Goal: Find contact information: Find contact information

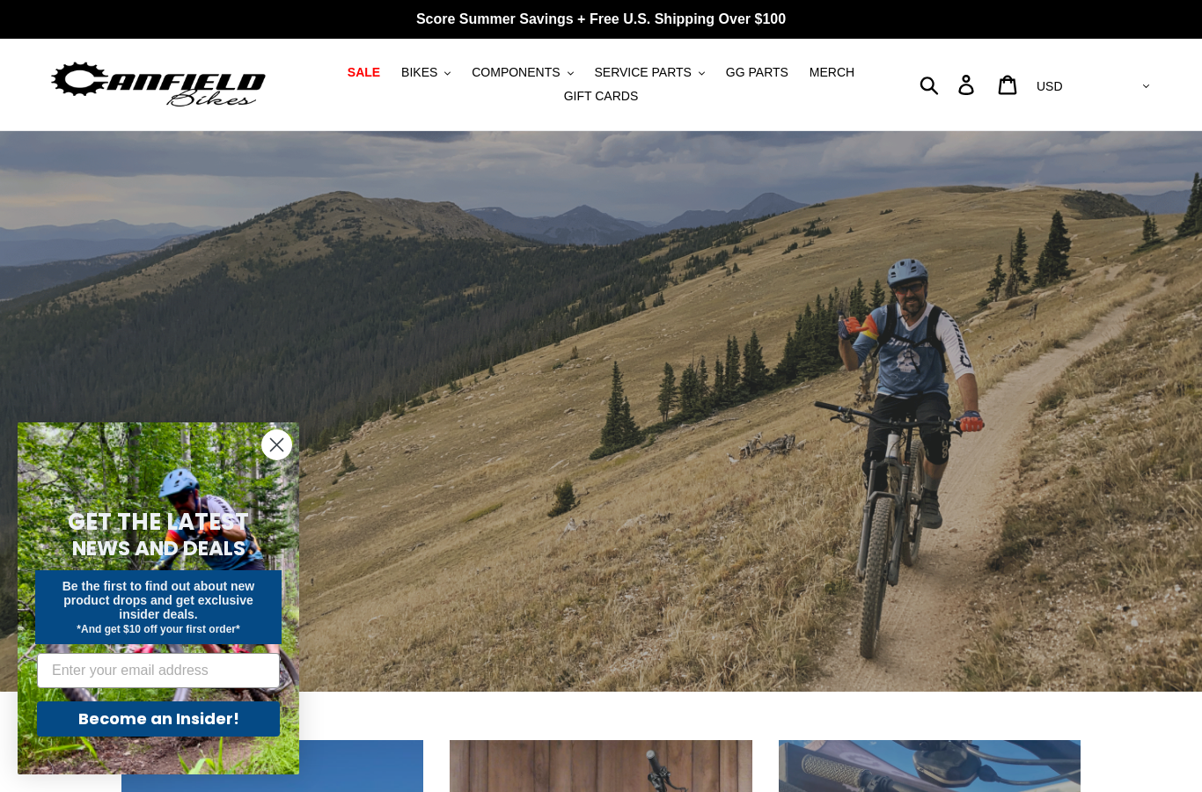
click at [560, 69] on span "COMPONENTS" at bounding box center [516, 72] width 88 height 15
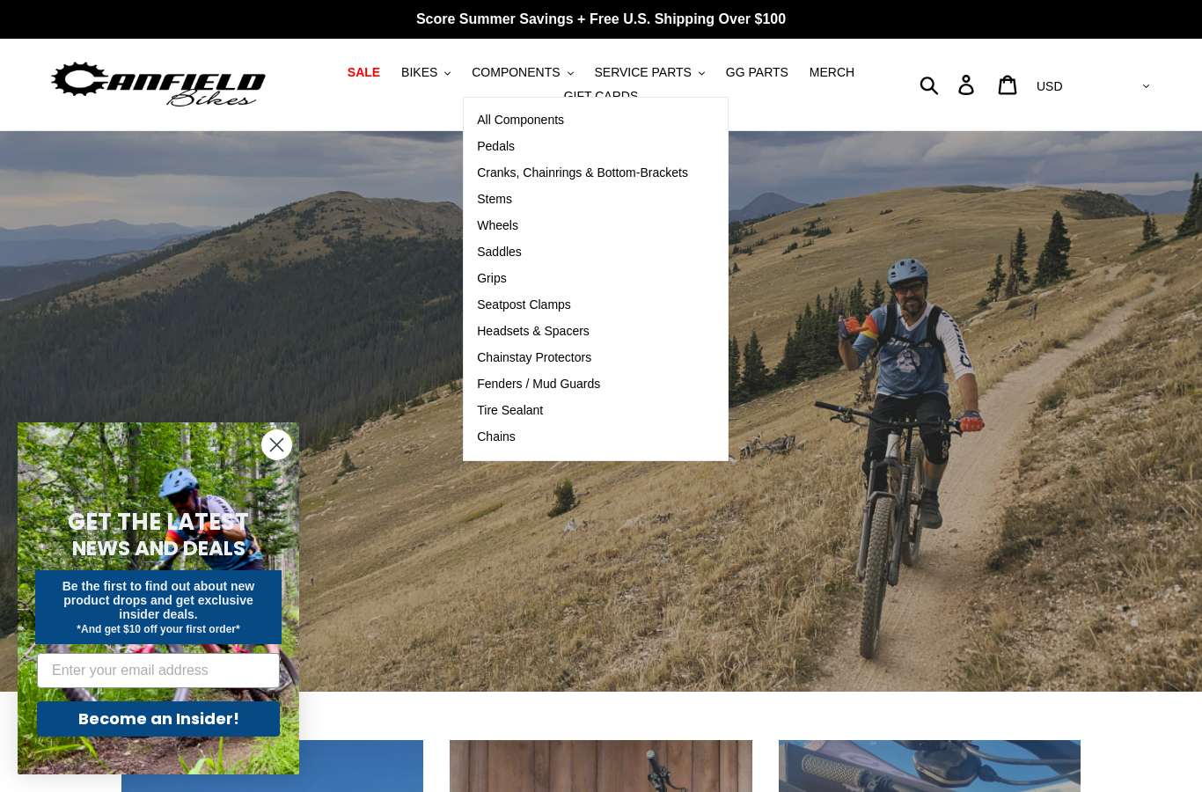
click at [506, 144] on span "Pedals" at bounding box center [496, 146] width 38 height 15
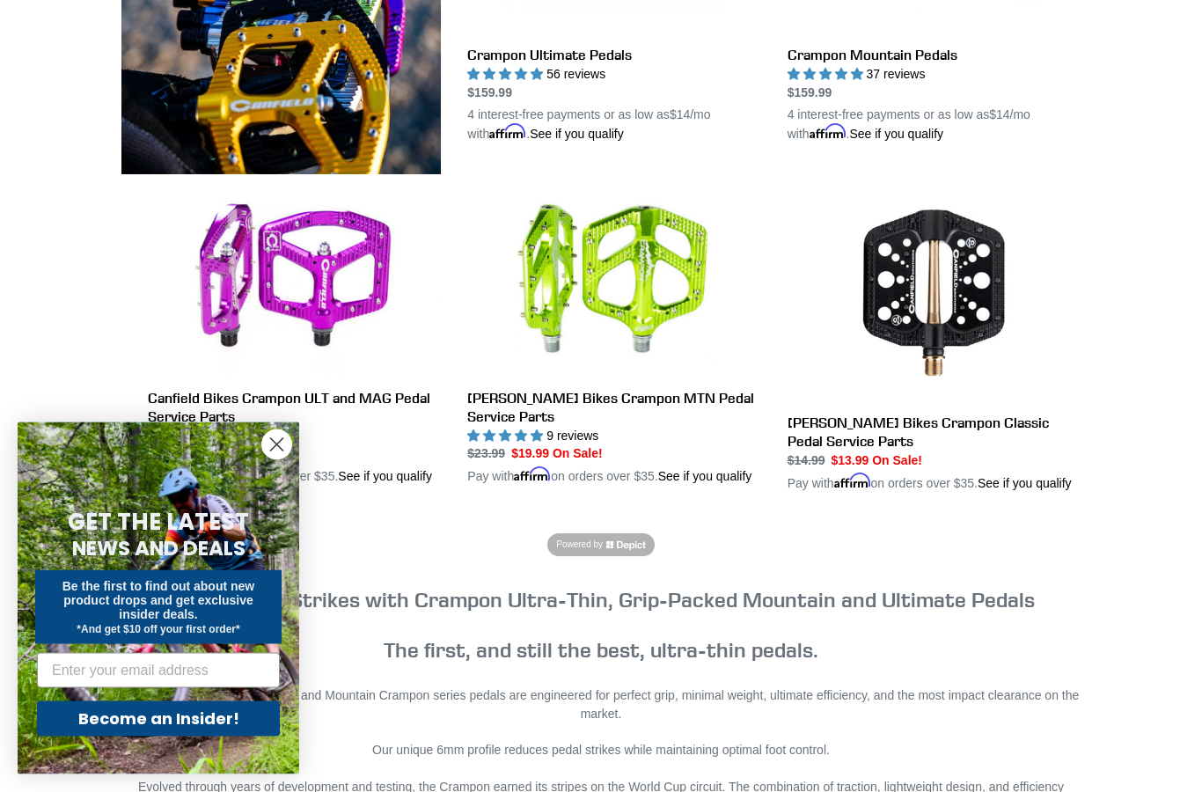
scroll to position [757, 0]
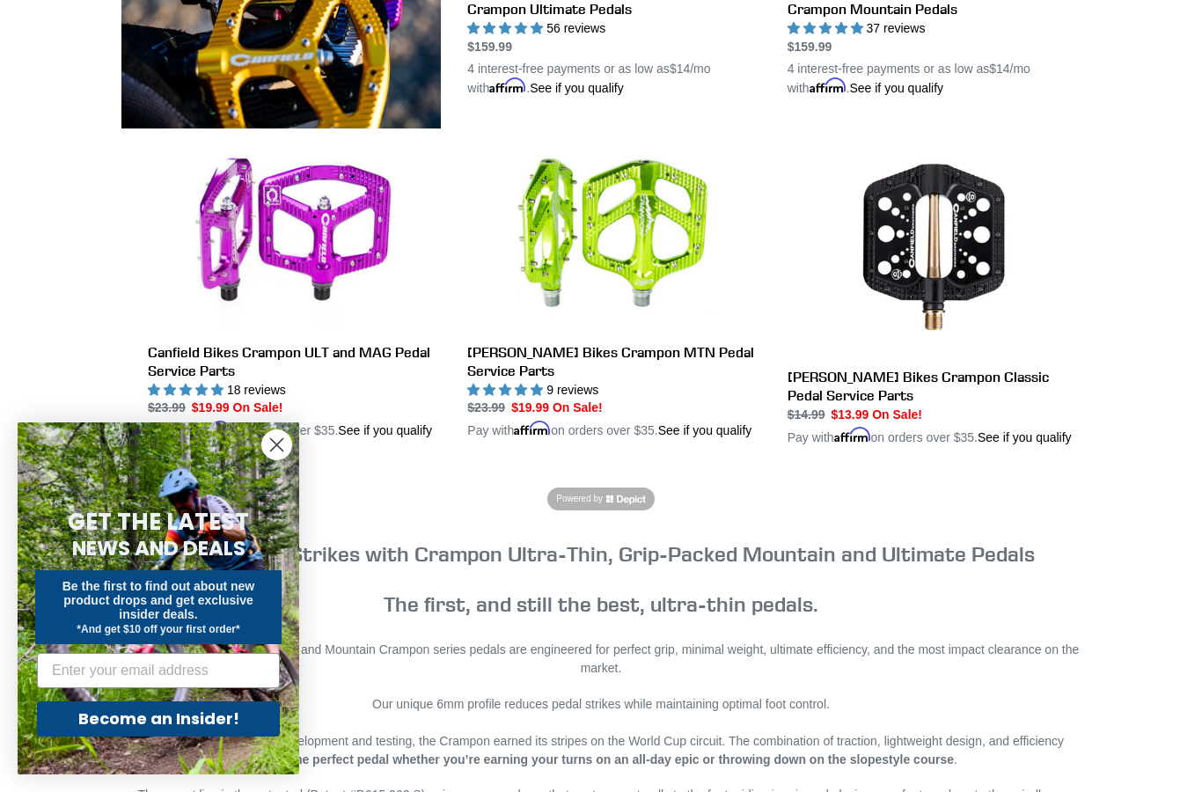
click at [275, 459] on circle "Close dialog" at bounding box center [276, 444] width 29 height 29
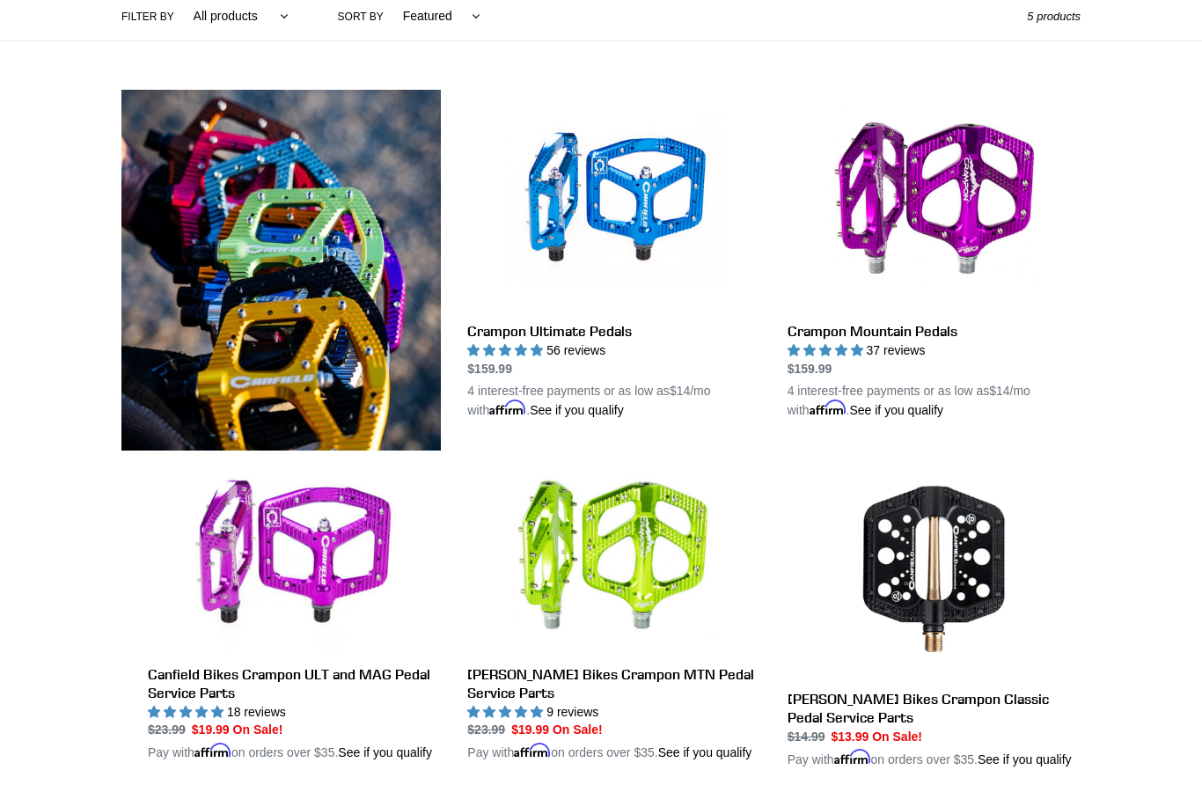
scroll to position [505, 0]
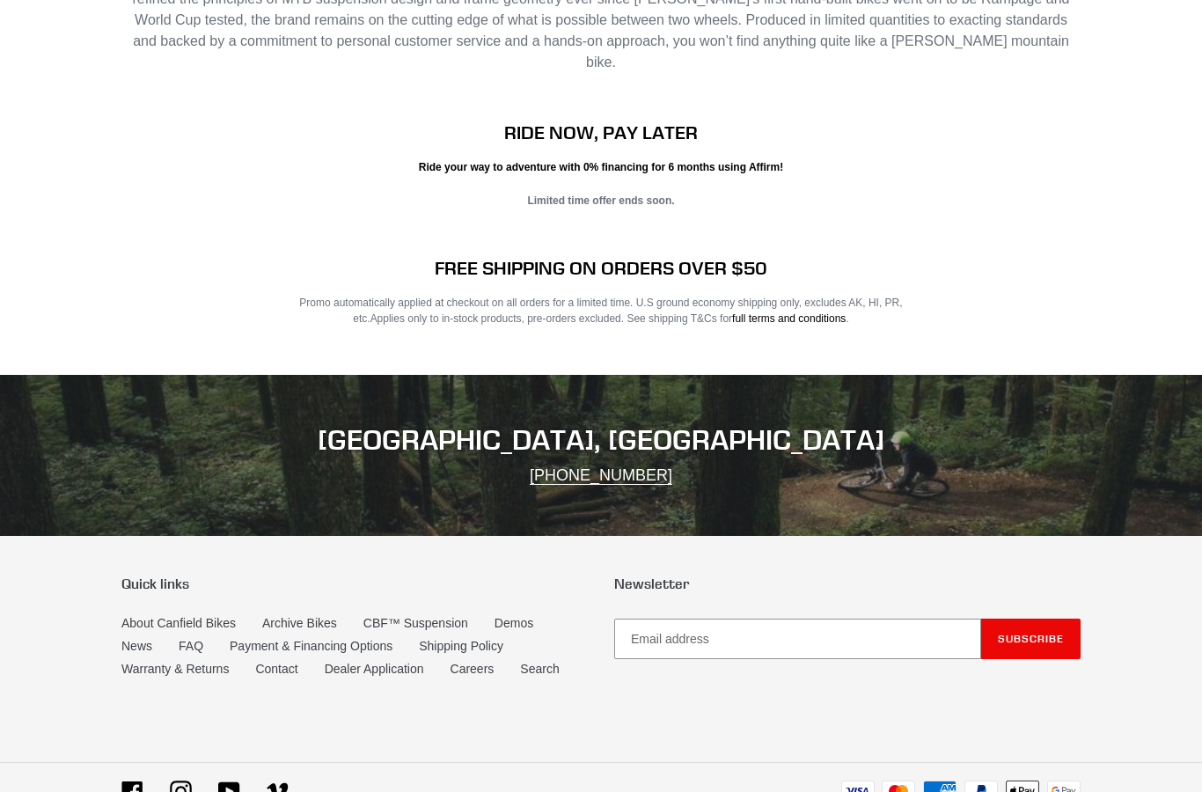
scroll to position [3271, 0]
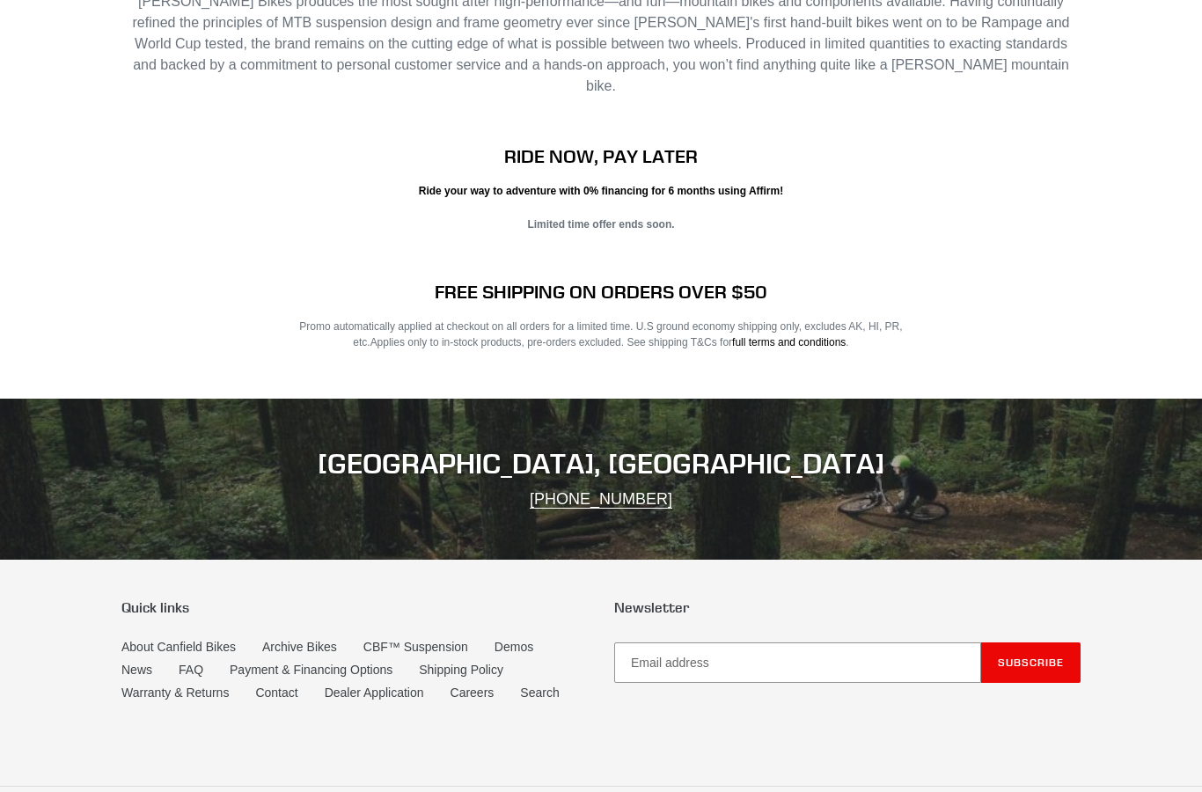
click at [289, 686] on link "Contact" at bounding box center [276, 693] width 42 height 14
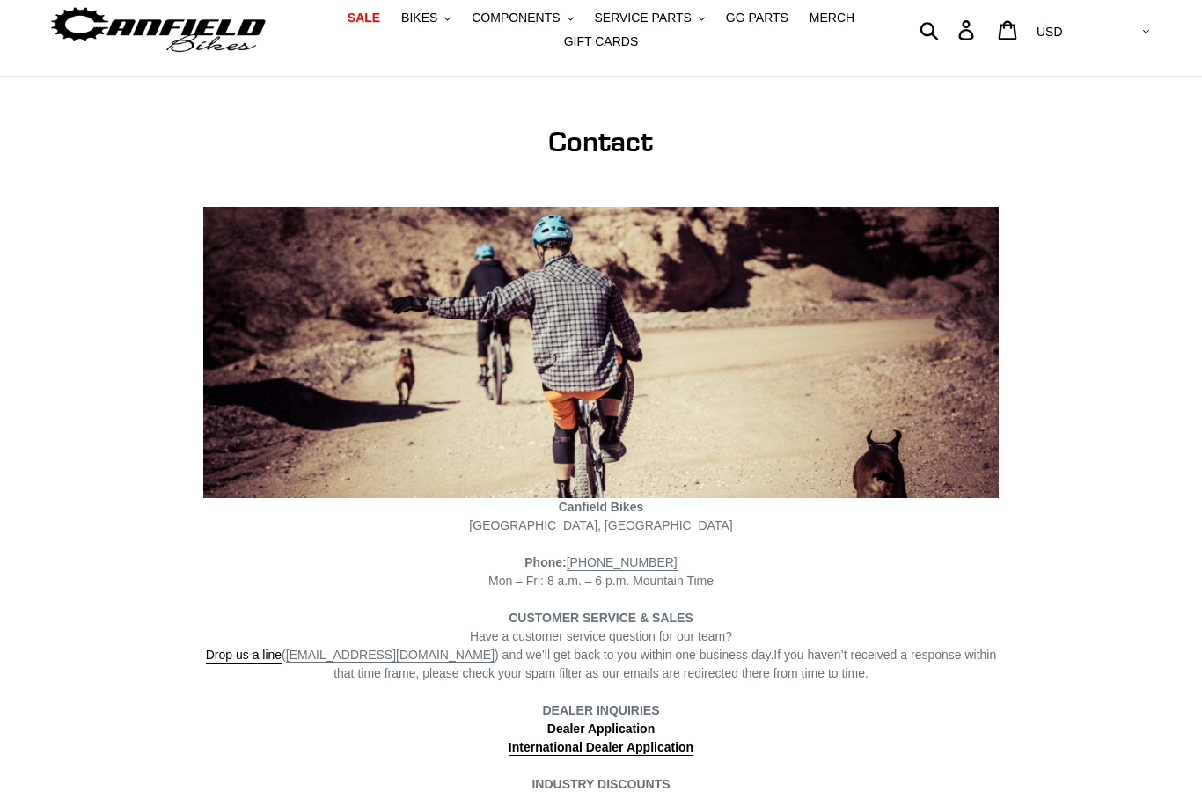
scroll to position [125, 0]
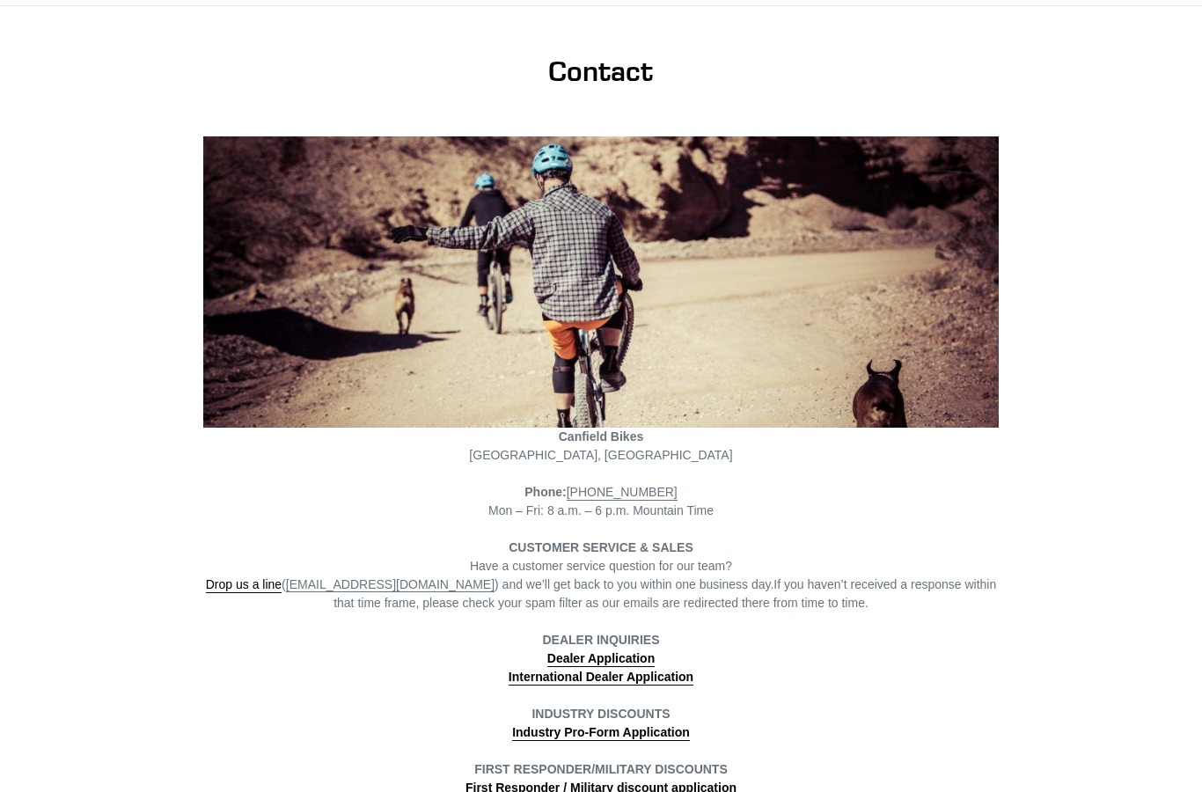
click at [4, 270] on main "Contact Canfield Bikes Poncha Springs, CO Phone: (801) 548-2556 Mon – Fri: 8 a.…" at bounding box center [601, 429] width 1202 height 847
